Goal: Entertainment & Leisure: Browse casually

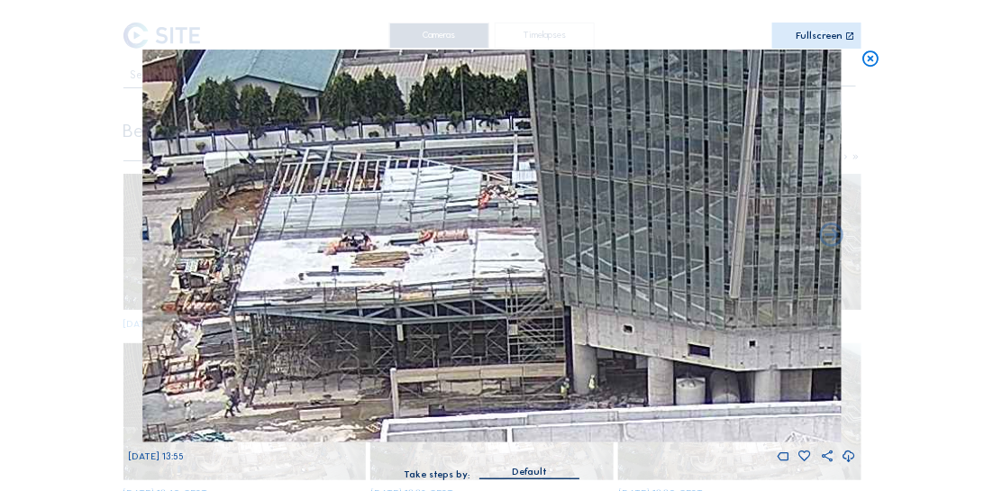
drag, startPoint x: 360, startPoint y: 240, endPoint x: 375, endPoint y: 207, distance: 35.5
click at [375, 207] on img at bounding box center [492, 246] width 698 height 393
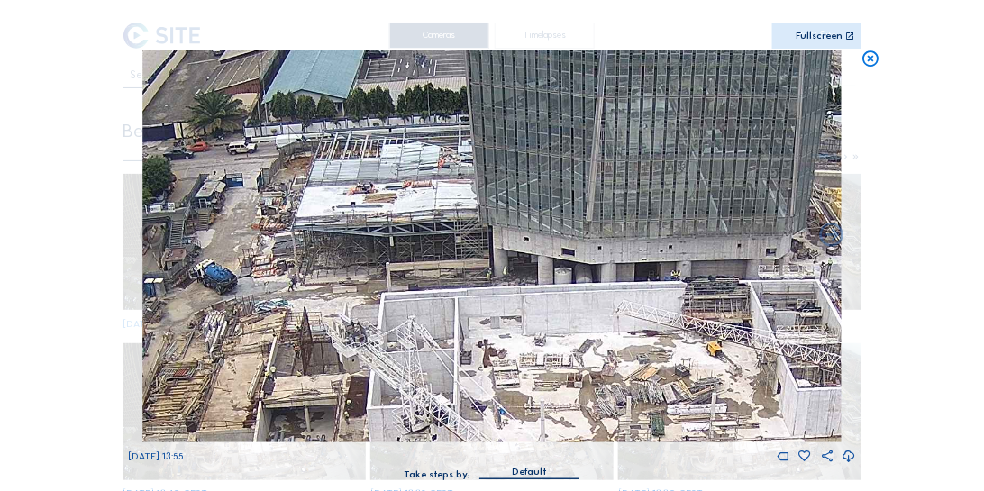
drag, startPoint x: 384, startPoint y: 287, endPoint x: 420, endPoint y: 252, distance: 49.7
click at [420, 252] on img at bounding box center [492, 246] width 698 height 393
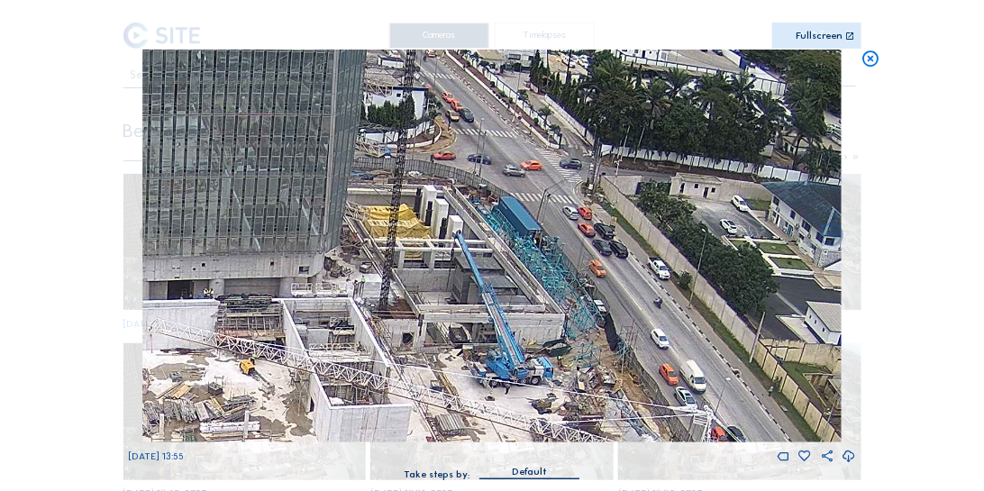
drag, startPoint x: 434, startPoint y: 294, endPoint x: 103, endPoint y: 318, distance: 332.5
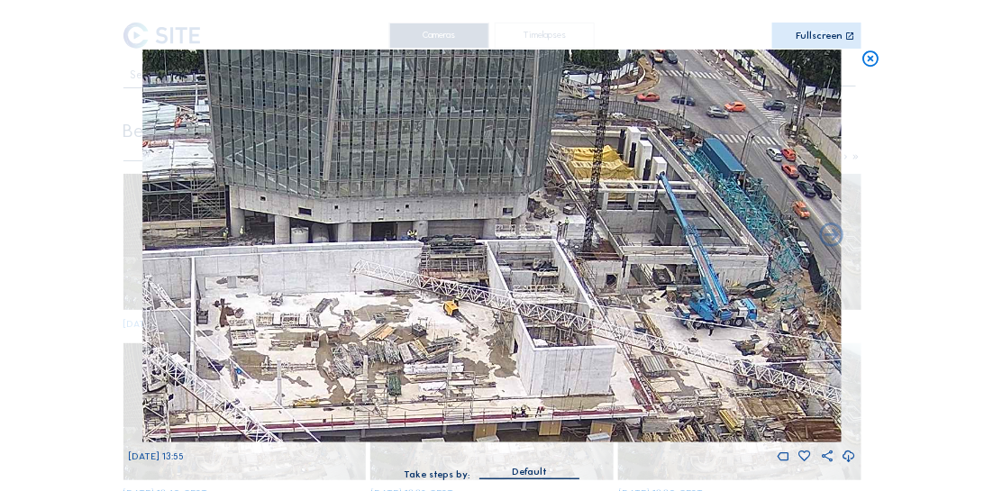
drag, startPoint x: 283, startPoint y: 289, endPoint x: 502, endPoint y: 232, distance: 226.4
click at [491, 231] on img at bounding box center [492, 246] width 698 height 393
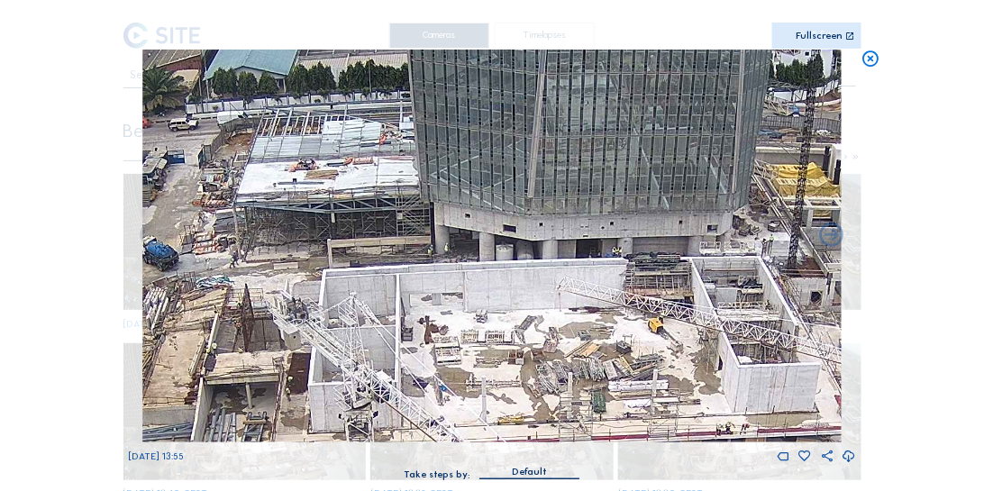
drag, startPoint x: 314, startPoint y: 221, endPoint x: 574, endPoint y: 170, distance: 265.3
click at [472, 227] on img at bounding box center [492, 246] width 698 height 393
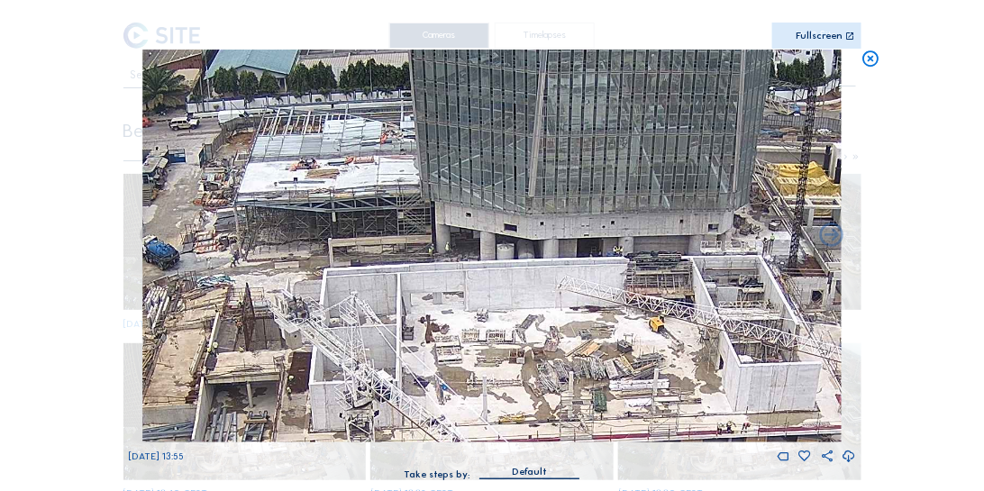
click at [873, 63] on icon at bounding box center [870, 60] width 19 height 20
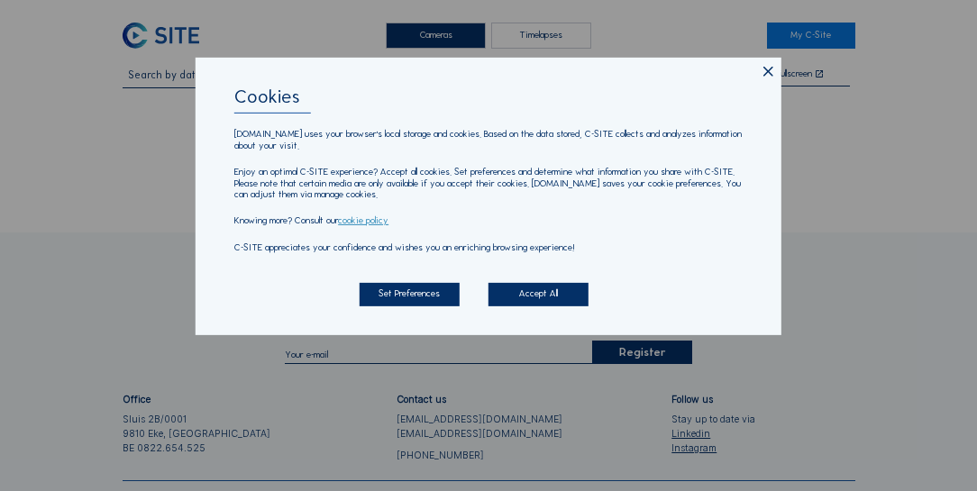
click at [766, 74] on icon at bounding box center [768, 71] width 16 height 17
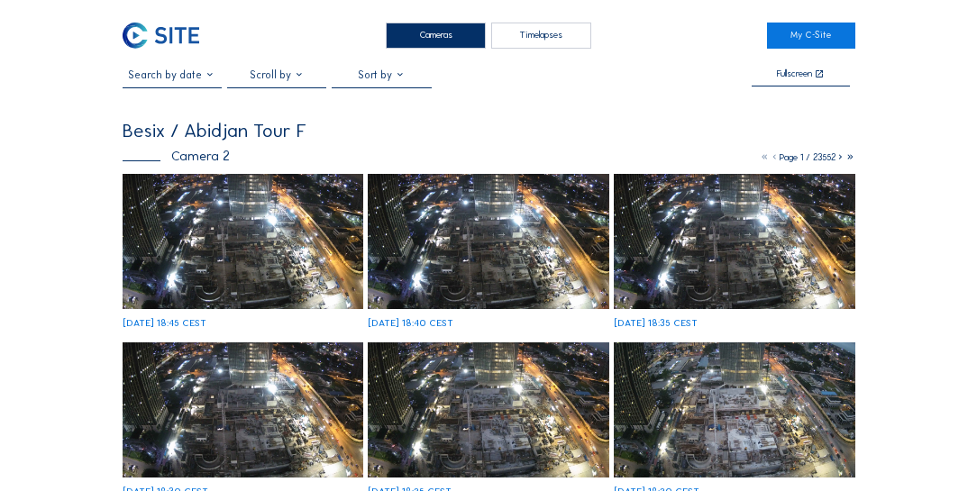
click at [274, 221] on img at bounding box center [243, 241] width 241 height 135
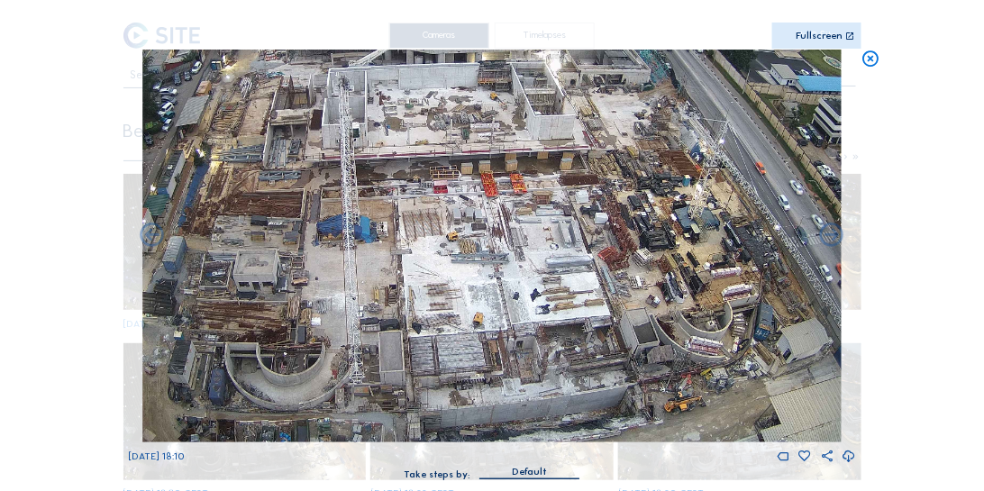
drag, startPoint x: 571, startPoint y: 357, endPoint x: 519, endPoint y: 293, distance: 82.6
click at [519, 293] on img at bounding box center [492, 246] width 698 height 393
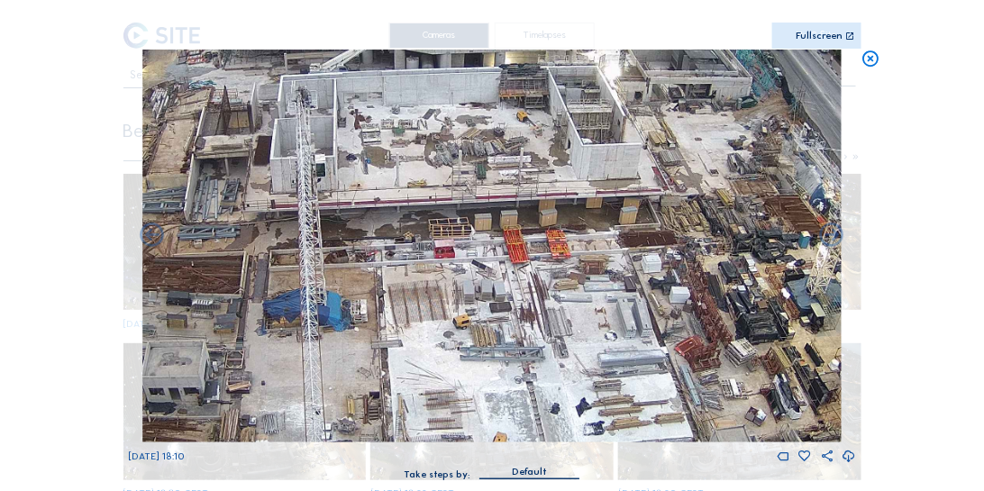
drag, startPoint x: 312, startPoint y: 246, endPoint x: 354, endPoint y: 389, distance: 149.4
click at [354, 389] on img at bounding box center [492, 246] width 698 height 393
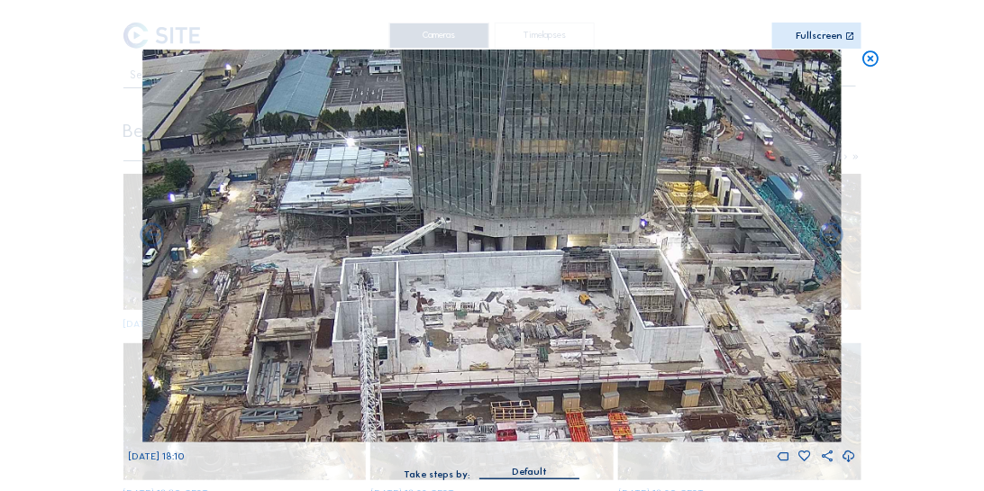
drag, startPoint x: 316, startPoint y: 196, endPoint x: 378, endPoint y: 379, distance: 193.2
click at [378, 379] on img at bounding box center [492, 246] width 698 height 393
